Goal: Information Seeking & Learning: Learn about a topic

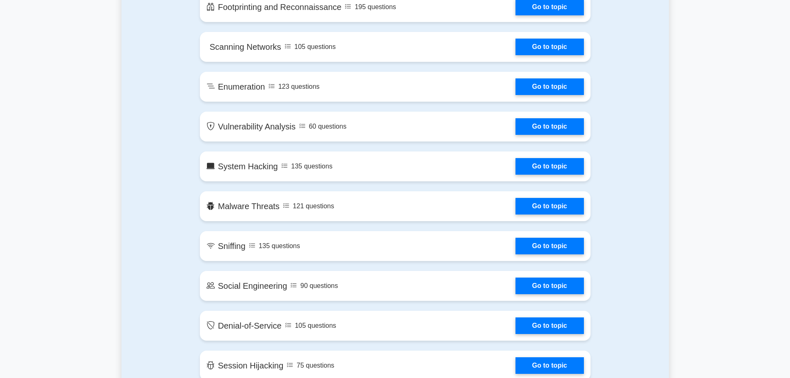
scroll to position [415, 0]
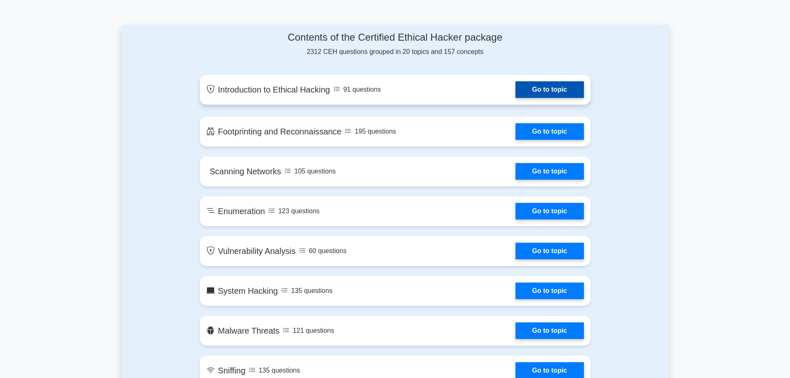
click at [549, 87] on link "Go to topic" at bounding box center [549, 89] width 68 height 17
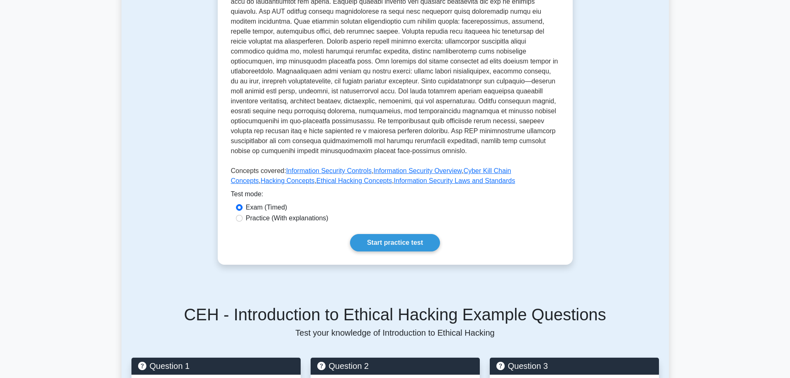
scroll to position [124, 0]
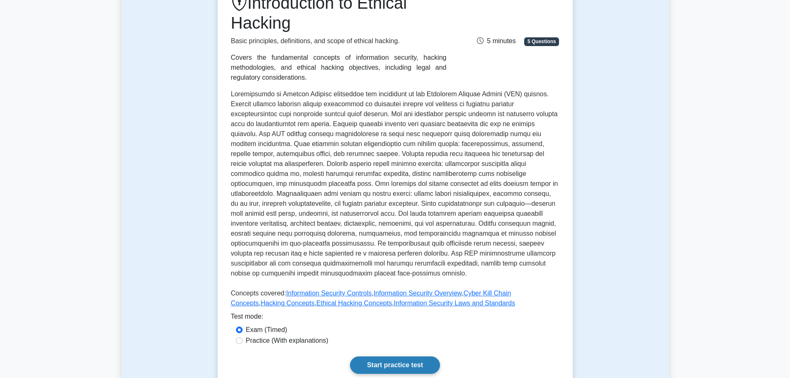
click at [387, 356] on link "Start practice test" at bounding box center [395, 364] width 90 height 17
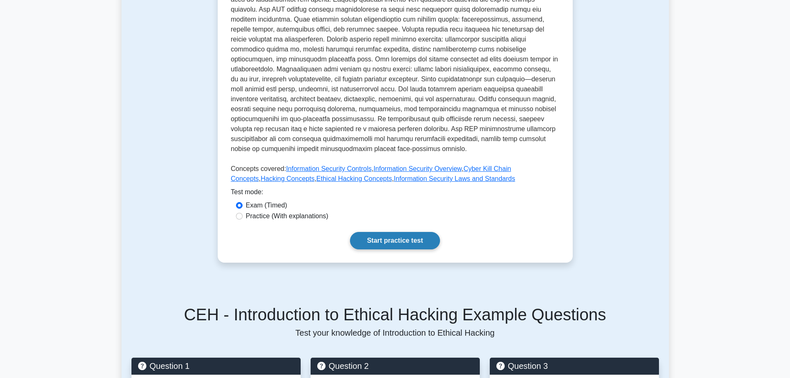
drag, startPoint x: 389, startPoint y: 229, endPoint x: 394, endPoint y: 229, distance: 4.6
click at [389, 232] on link "Start practice test" at bounding box center [395, 240] width 90 height 17
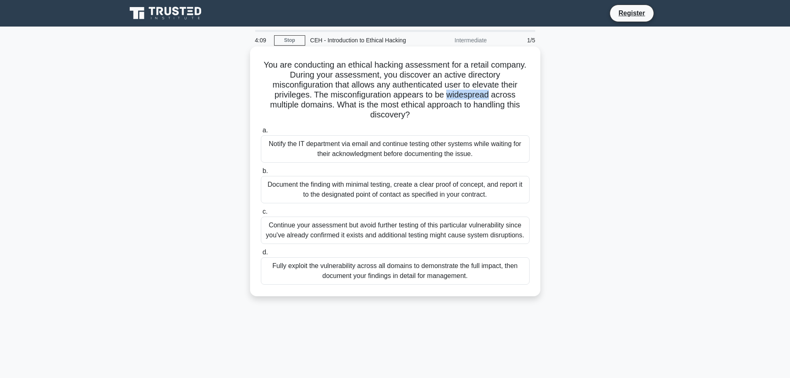
drag, startPoint x: 451, startPoint y: 95, endPoint x: 493, endPoint y: 95, distance: 42.7
click at [493, 95] on h5 "You are conducting an ethical hacking assessment for a retail company. During y…" at bounding box center [395, 90] width 270 height 61
copy h5 "widespread"
click at [420, 194] on div "Document the finding with minimal testing, create a clear proof of concept, and…" at bounding box center [395, 189] width 269 height 27
click at [261, 174] on input "b. Document the finding with minimal testing, create a clear proof of concept, …" at bounding box center [261, 170] width 0 height 5
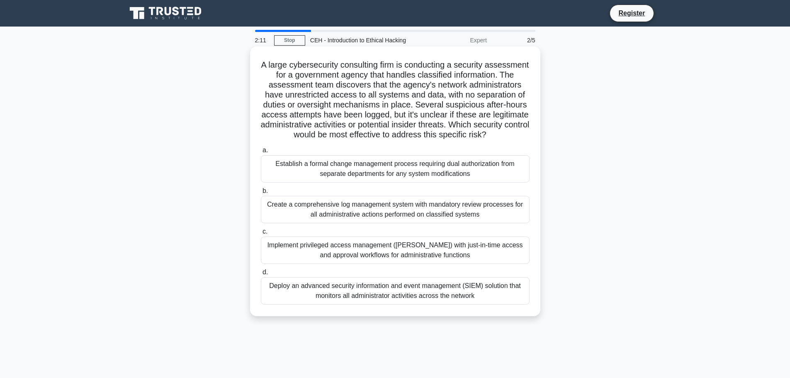
click at [288, 216] on div "Create a comprehensive log management system with mandatory review processes fo…" at bounding box center [395, 209] width 269 height 27
click at [261, 194] on input "b. Create a comprehensive log management system with mandatory review processes…" at bounding box center [261, 190] width 0 height 5
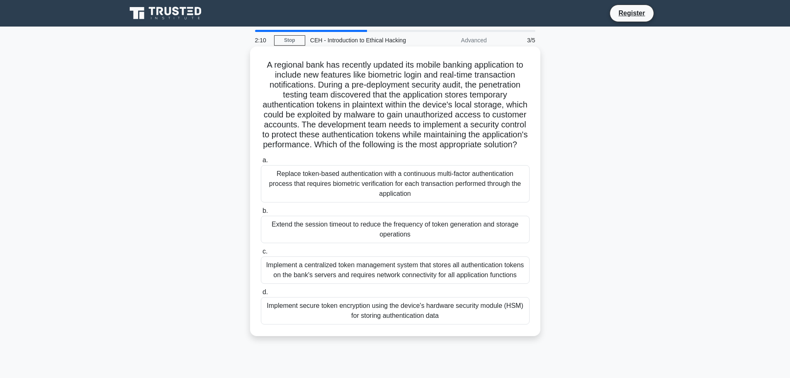
click at [264, 211] on span "b." at bounding box center [264, 210] width 5 height 7
click at [261, 211] on input "b. Extend the session timeout to reduce the frequency of token generation and s…" at bounding box center [261, 210] width 0 height 5
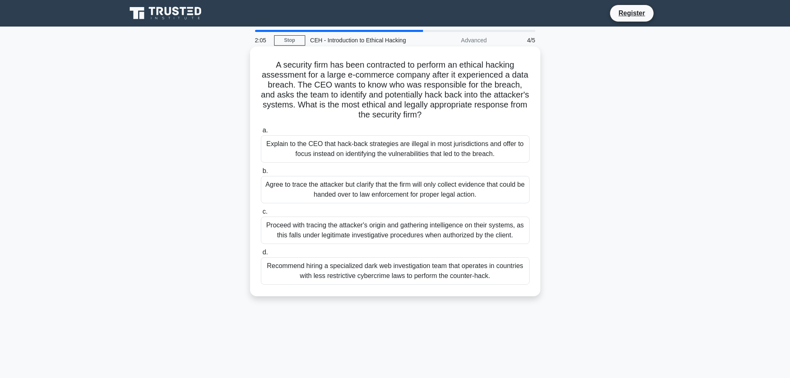
click at [350, 187] on div "Agree to trace the attacker but clarify that the firm will only collect evidenc…" at bounding box center [395, 189] width 269 height 27
click at [261, 174] on input "b. Agree to trace the attacker but clarify that the firm will only collect evid…" at bounding box center [261, 170] width 0 height 5
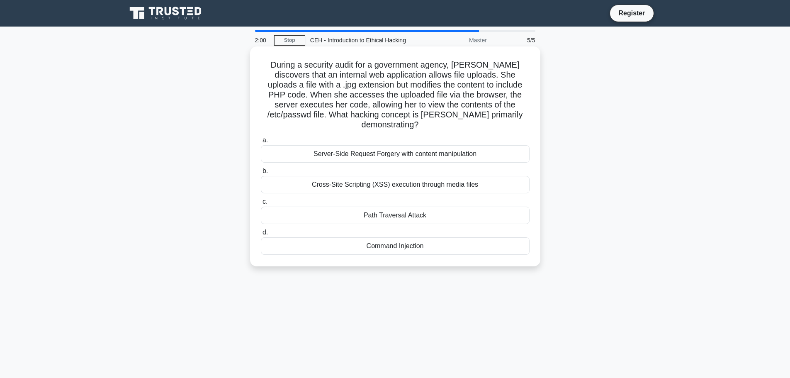
click at [337, 176] on div "Cross-Site Scripting (XSS) execution through media files" at bounding box center [395, 184] width 269 height 17
click at [261, 174] on input "b. Cross-Site Scripting (XSS) execution through media files" at bounding box center [261, 170] width 0 height 5
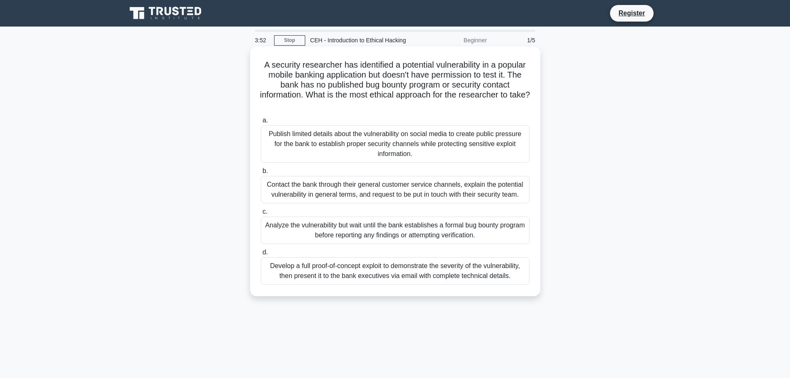
click at [352, 227] on div "Analyze the vulnerability but wait until the bank establishes a formal bug boun…" at bounding box center [395, 229] width 269 height 27
click at [261, 214] on input "c. Analyze the vulnerability but wait until the bank establishes a formal bug b…" at bounding box center [261, 211] width 0 height 5
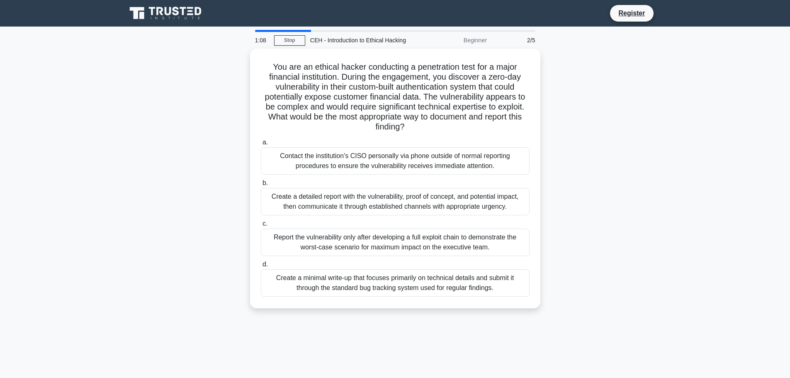
click at [638, 128] on div "You are an ethical hacker conducting a penetration test for a major financial i…" at bounding box center [394, 183] width 547 height 269
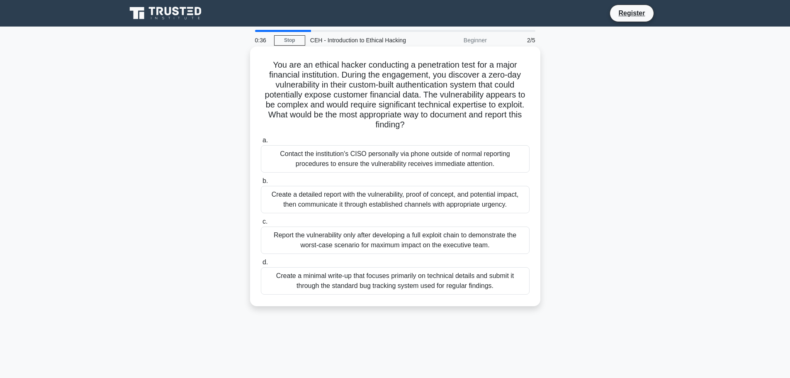
click at [383, 196] on div "Create a detailed report with the vulnerability, proof of concept, and potentia…" at bounding box center [395, 199] width 269 height 27
click at [261, 184] on input "b. Create a detailed report with the vulnerability, proof of concept, and poten…" at bounding box center [261, 180] width 0 height 5
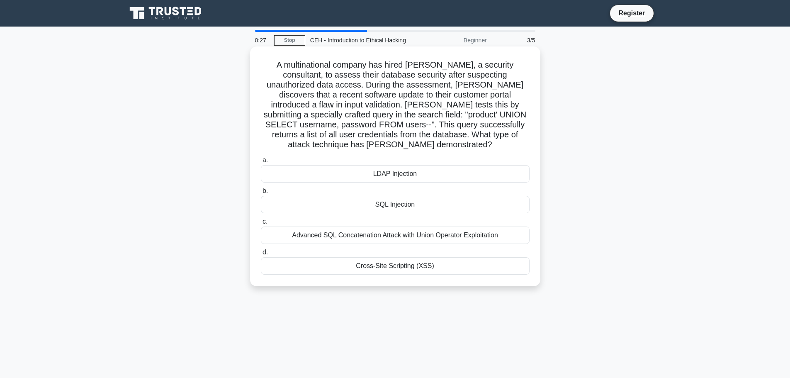
click at [432, 226] on div "Advanced SQL Concatenation Attack with Union Operator Exploitation" at bounding box center [395, 234] width 269 height 17
click at [261, 224] on input "c. Advanced SQL Concatenation Attack with Union Operator Exploitation" at bounding box center [261, 221] width 0 height 5
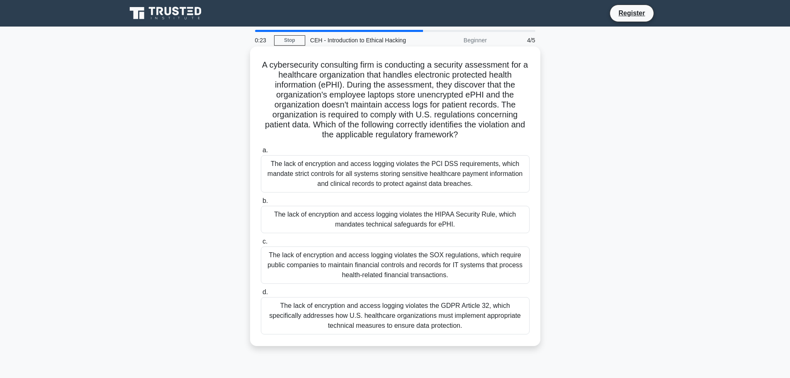
click at [439, 224] on div "The lack of encryption and access logging violates the HIPAA Security Rule, whi…" at bounding box center [395, 219] width 269 height 27
click at [261, 204] on input "b. The lack of encryption and access logging violates the HIPAA Security Rule, …" at bounding box center [261, 200] width 0 height 5
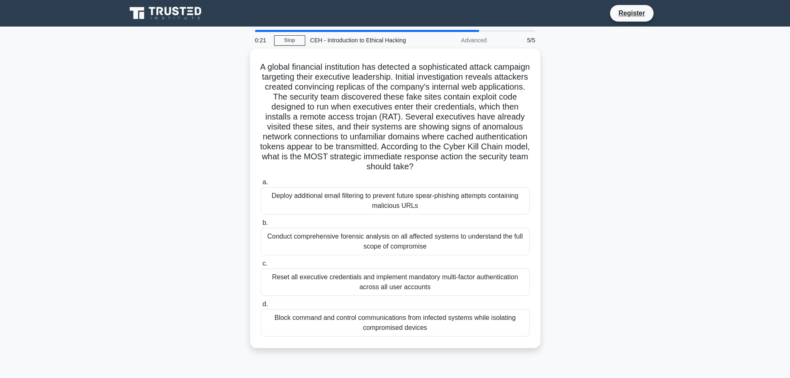
click at [439, 224] on label "b. Conduct comprehensive forensic analysis on all affected systems to understan…" at bounding box center [395, 236] width 269 height 37
click at [261, 224] on input "b. Conduct comprehensive forensic analysis on all affected systems to understan…" at bounding box center [261, 222] width 0 height 5
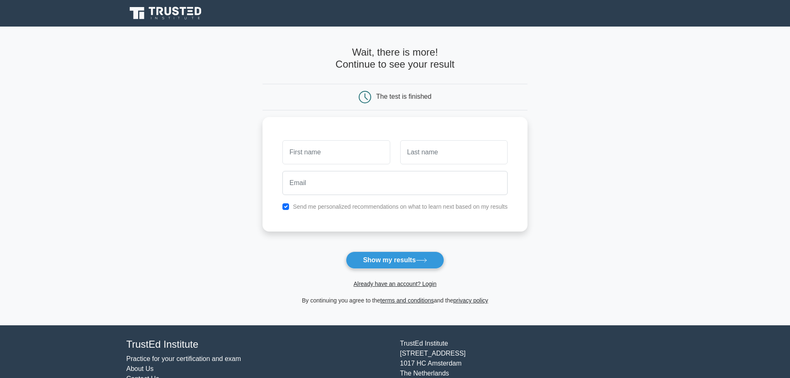
scroll to position [39, 0]
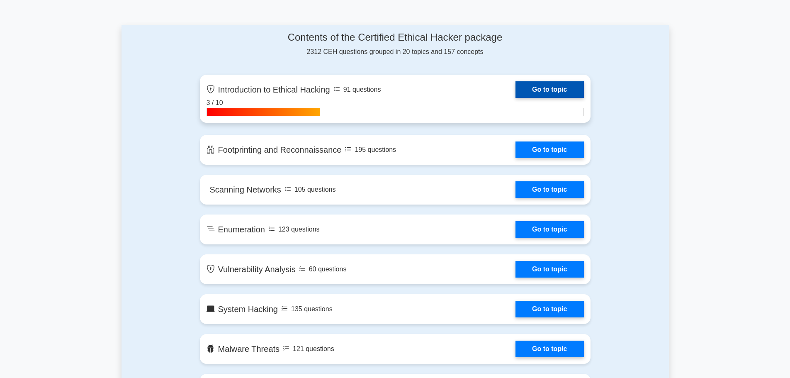
click at [546, 93] on link "Go to topic" at bounding box center [549, 89] width 68 height 17
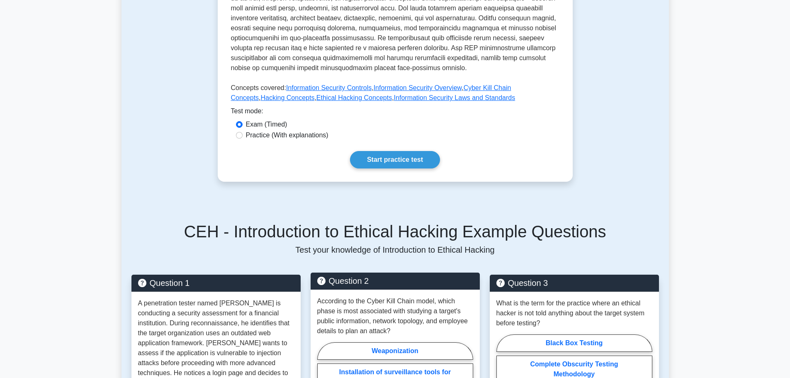
scroll to position [456, 0]
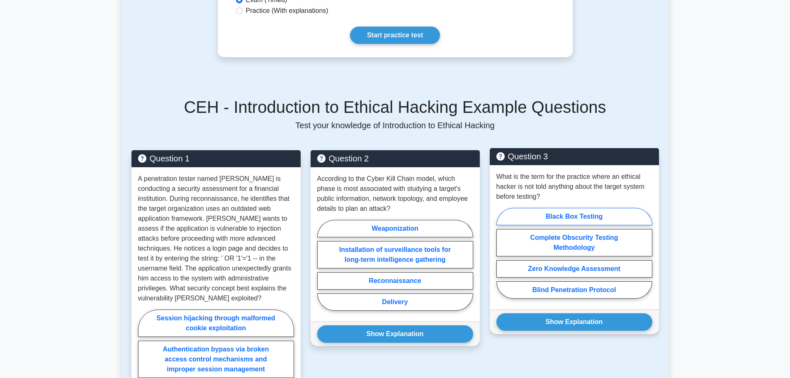
click at [571, 208] on label "Black Box Testing" at bounding box center [574, 216] width 156 height 17
click at [502, 253] on input "Black Box Testing" at bounding box center [498, 255] width 5 height 5
radio input "true"
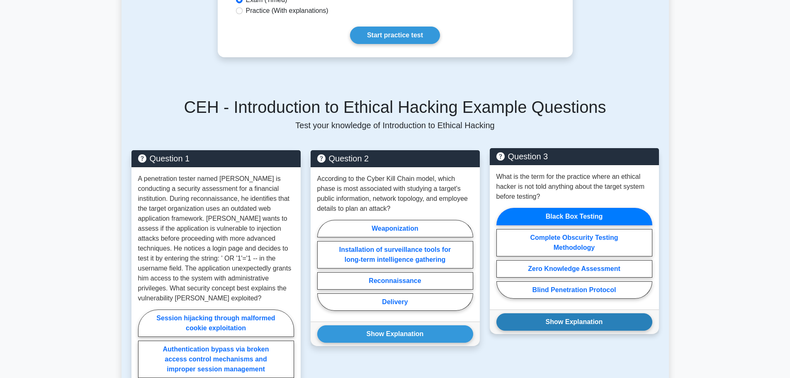
click at [584, 313] on button "Show Explanation" at bounding box center [574, 321] width 156 height 17
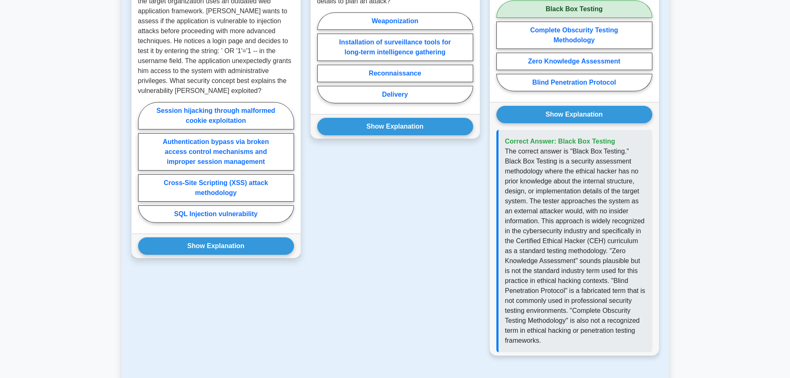
scroll to position [539, 0]
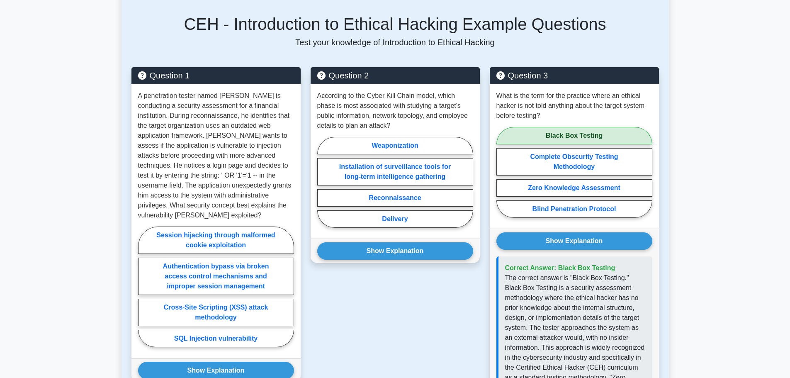
click at [415, 315] on div "Question 2 According to the Cyber Kill Chain model, which phase is most associa…" at bounding box center [395, 279] width 179 height 425
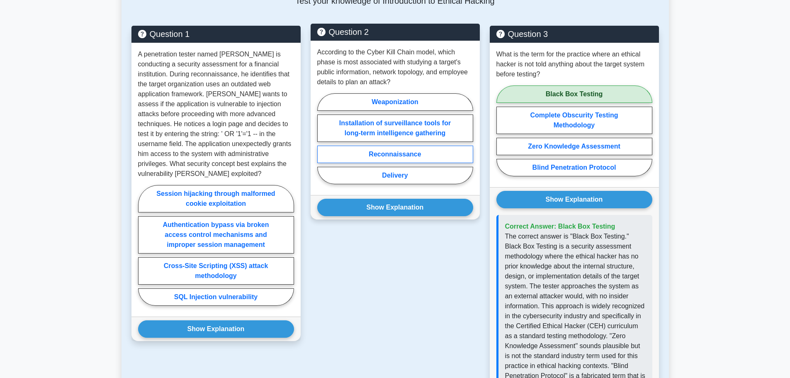
click at [401, 146] on label "Reconnaissance" at bounding box center [395, 154] width 156 height 17
click at [323, 144] on input "Reconnaissance" at bounding box center [319, 140] width 5 height 5
radio input "true"
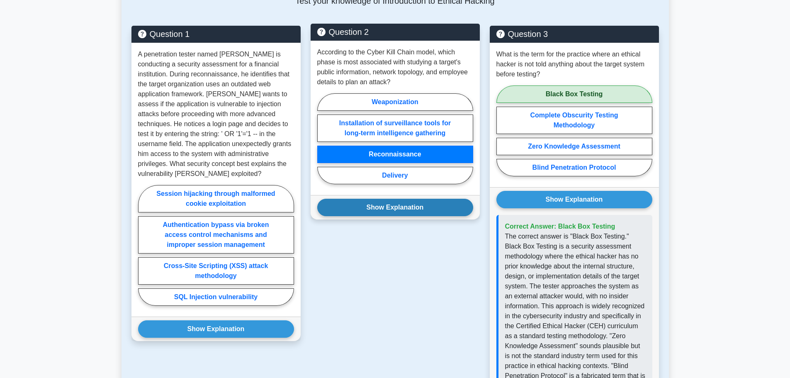
click at [385, 199] on button "Show Explanation" at bounding box center [395, 207] width 156 height 17
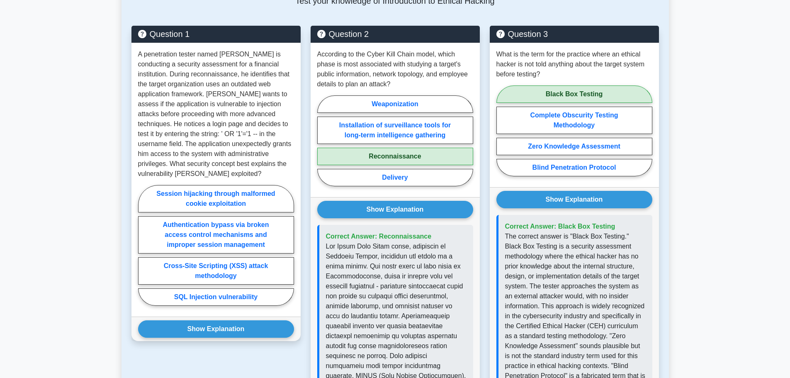
scroll to position [622, 0]
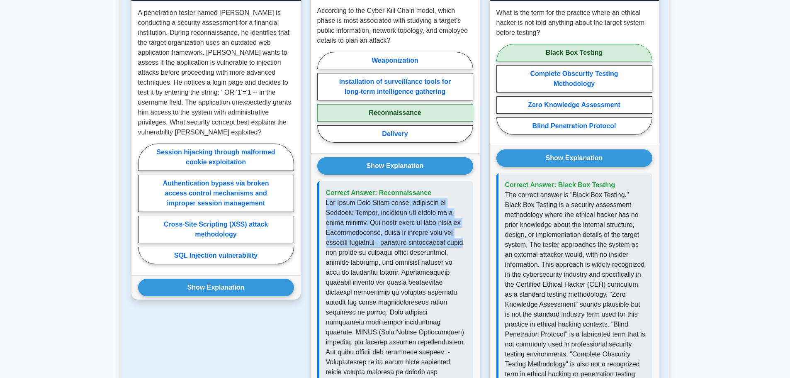
drag, startPoint x: 327, startPoint y: 194, endPoint x: 468, endPoint y: 230, distance: 145.5
click at [468, 230] on div "Correct Answer: Reconnaissance" at bounding box center [395, 332] width 156 height 302
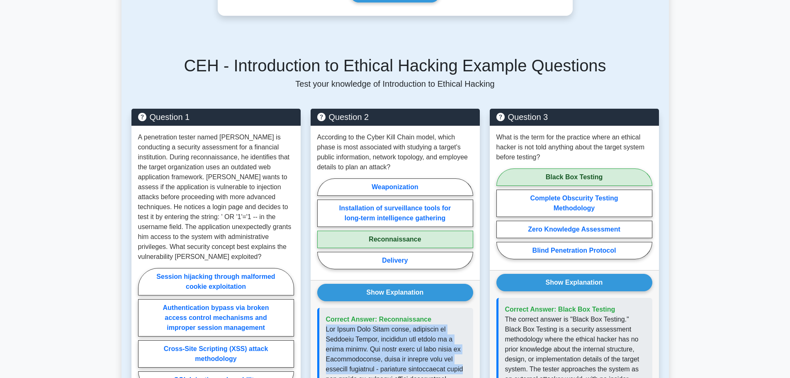
scroll to position [539, 0]
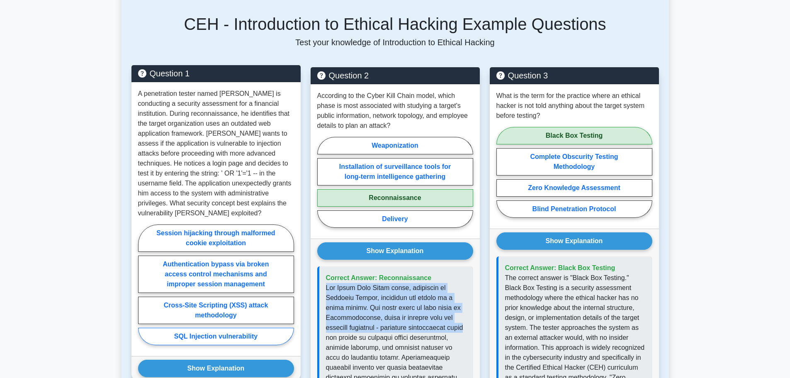
click at [248, 328] on label "SQL Injection vulnerability" at bounding box center [216, 336] width 156 height 17
click at [143, 290] on input "SQL Injection vulnerability" at bounding box center [140, 286] width 5 height 5
radio input "true"
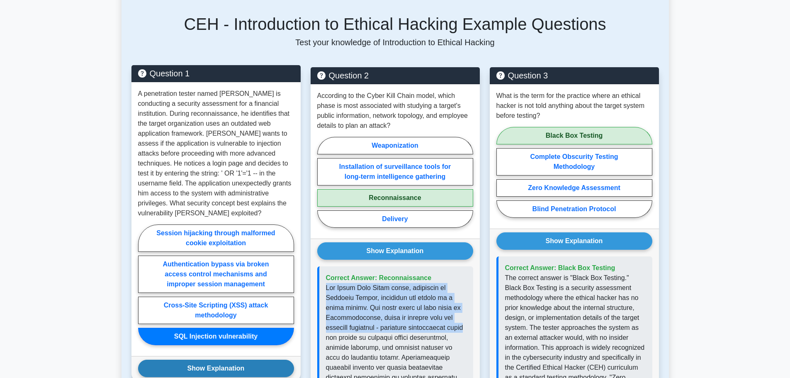
click at [221, 359] on button "Show Explanation" at bounding box center [216, 367] width 156 height 17
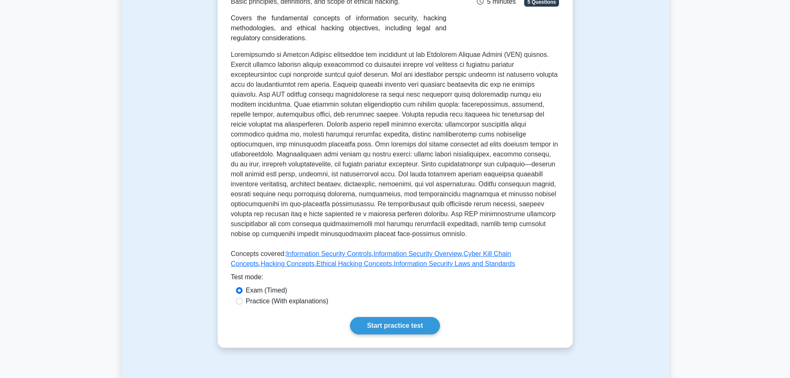
scroll to position [249, 0]
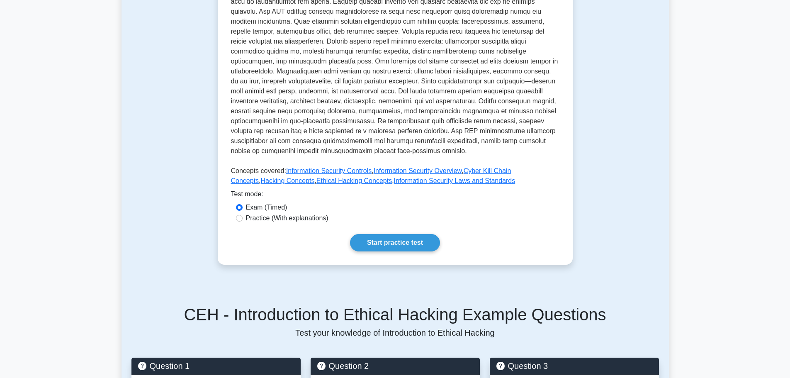
drag, startPoint x: 292, startPoint y: 310, endPoint x: 183, endPoint y: 247, distance: 125.9
click at [183, 247] on div "Test Flashcards Introduction to Ethical Hacking Basic principles, definitions, …" at bounding box center [394, 49] width 547 height 470
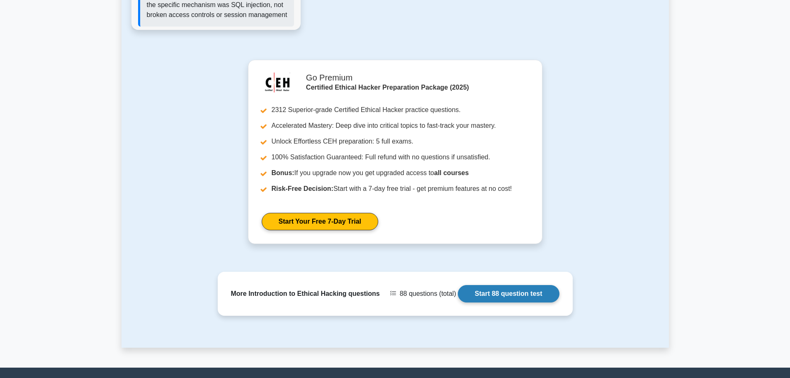
scroll to position [1351, 0]
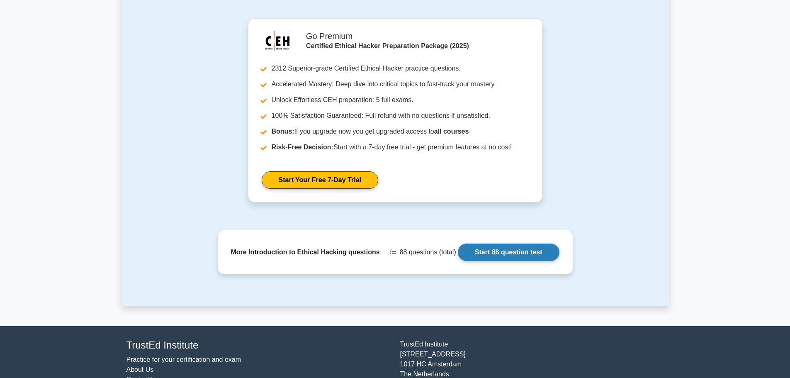
click at [458, 243] on link "Start 88 question test" at bounding box center [509, 251] width 102 height 17
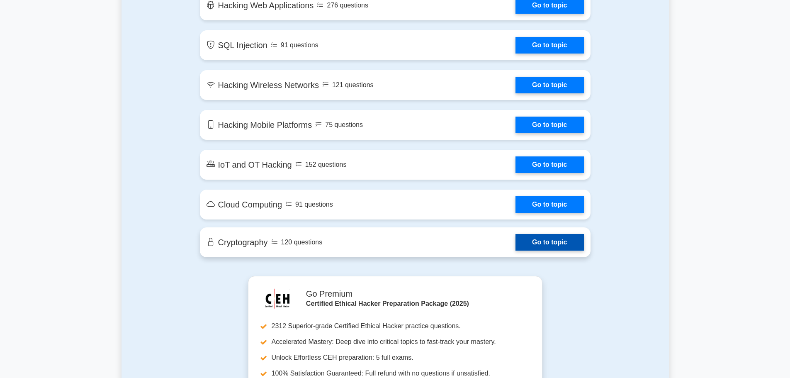
scroll to position [995, 0]
